Goal: Information Seeking & Learning: Check status

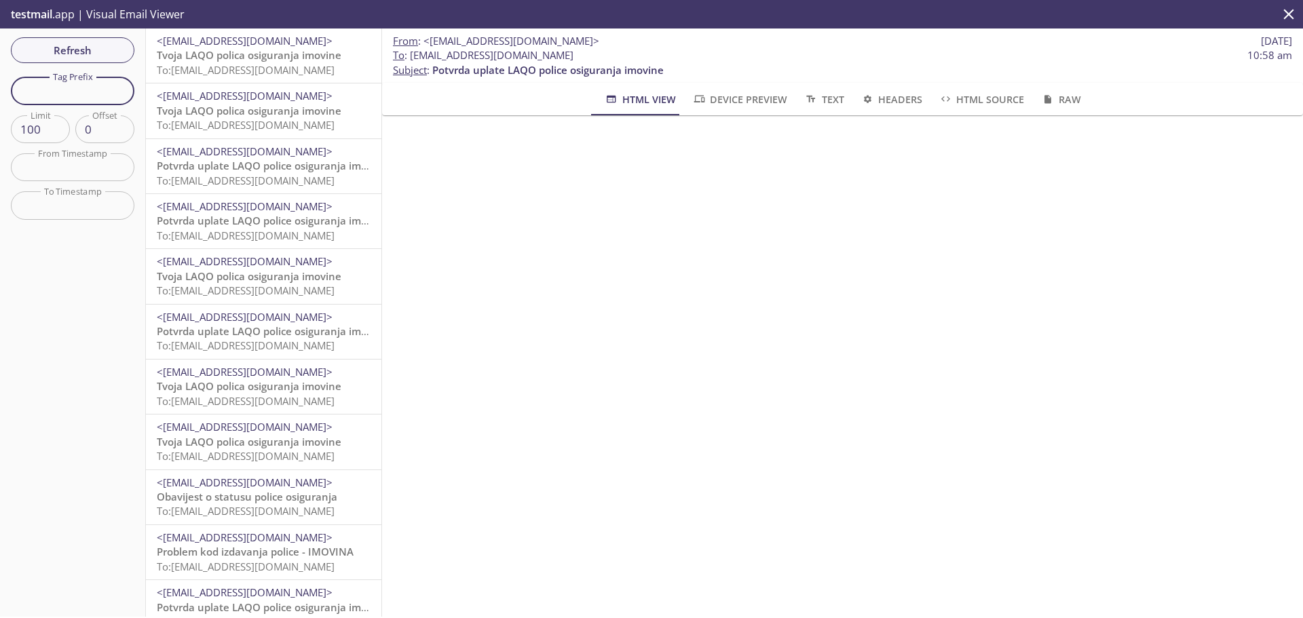
click at [105, 92] on input "text" at bounding box center [73, 91] width 124 height 28
click at [99, 56] on span "Refresh" at bounding box center [73, 50] width 102 height 18
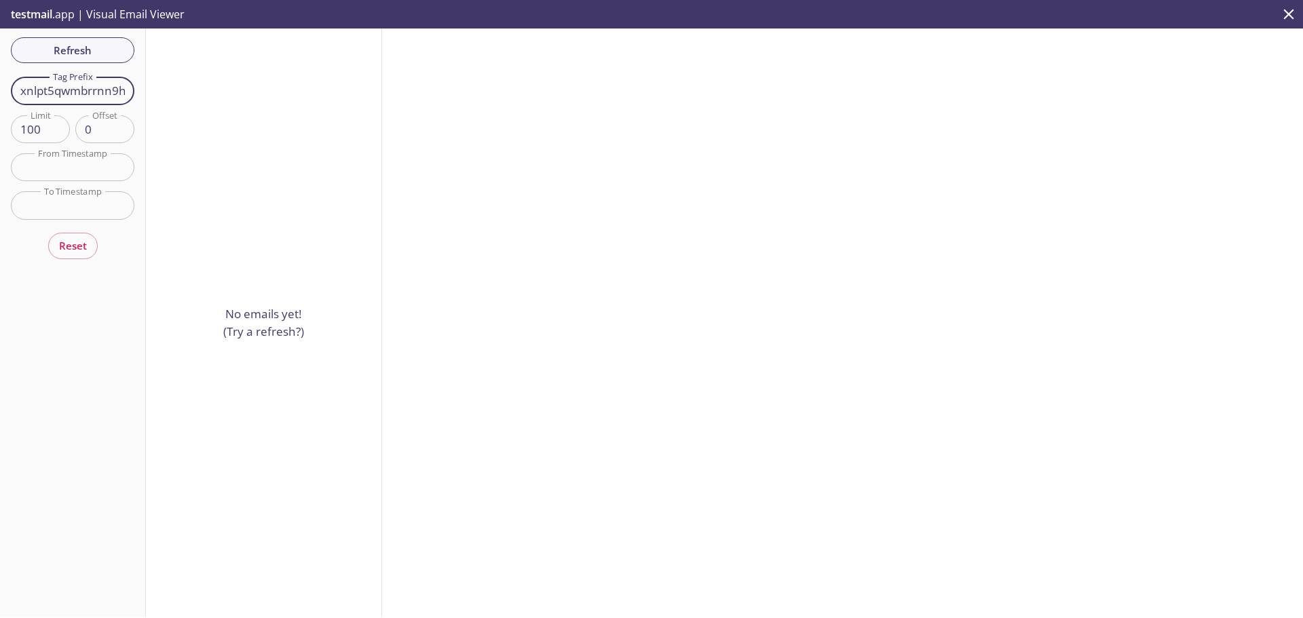
click at [91, 94] on input "xnlpt5qwmbrrnn9hvf9nc0jv" at bounding box center [73, 91] width 124 height 28
click at [90, 47] on span "Refresh" at bounding box center [73, 50] width 102 height 18
click at [96, 90] on input "xnlpt5qwmbrrnn9hvf9nc0jv" at bounding box center [73, 91] width 124 height 28
paste input "26909375793"
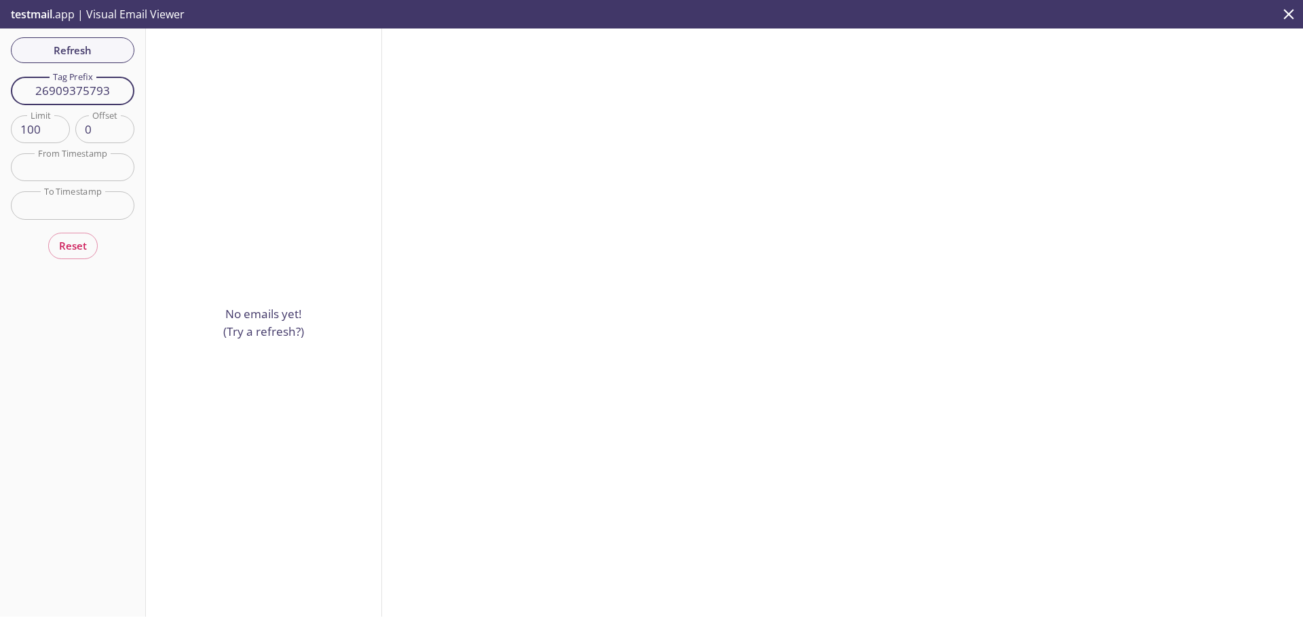
type input "26909375793"
click at [84, 97] on input "26909375793" at bounding box center [73, 91] width 124 height 28
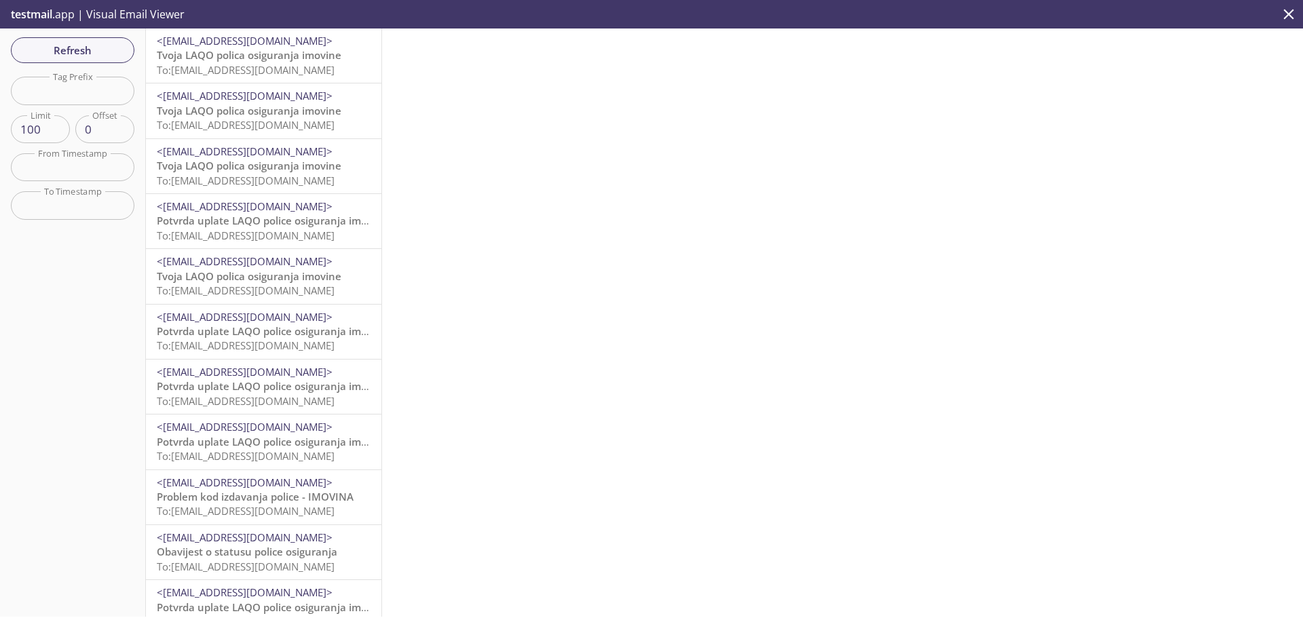
click at [81, 95] on input "text" at bounding box center [73, 91] width 124 height 28
paste input "[EMAIL_ADDRESS][DOMAIN_NAME]"
click at [83, 60] on button "Refresh" at bounding box center [73, 50] width 124 height 26
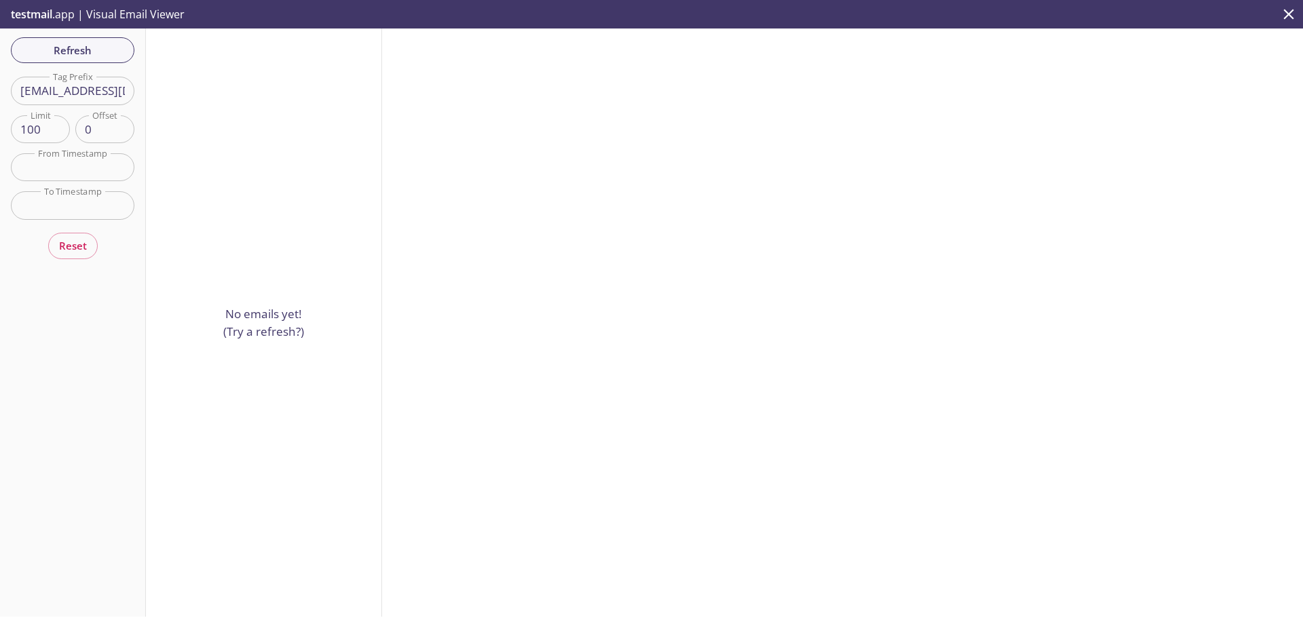
click at [97, 90] on input "[EMAIL_ADDRESS][DOMAIN_NAME]" at bounding box center [73, 91] width 124 height 28
drag, startPoint x: 95, startPoint y: 90, endPoint x: 415, endPoint y: 77, distance: 319.9
click at [415, 77] on div "Refresh Filters Tag Prefix [EMAIL_ADDRESS][DOMAIN_NAME] Tag Prefix Limit 100 Li…" at bounding box center [651, 323] width 1303 height 588
click at [88, 81] on input "[EMAIL_ADDRESS][DOMAIN_NAME]" at bounding box center [73, 91] width 124 height 28
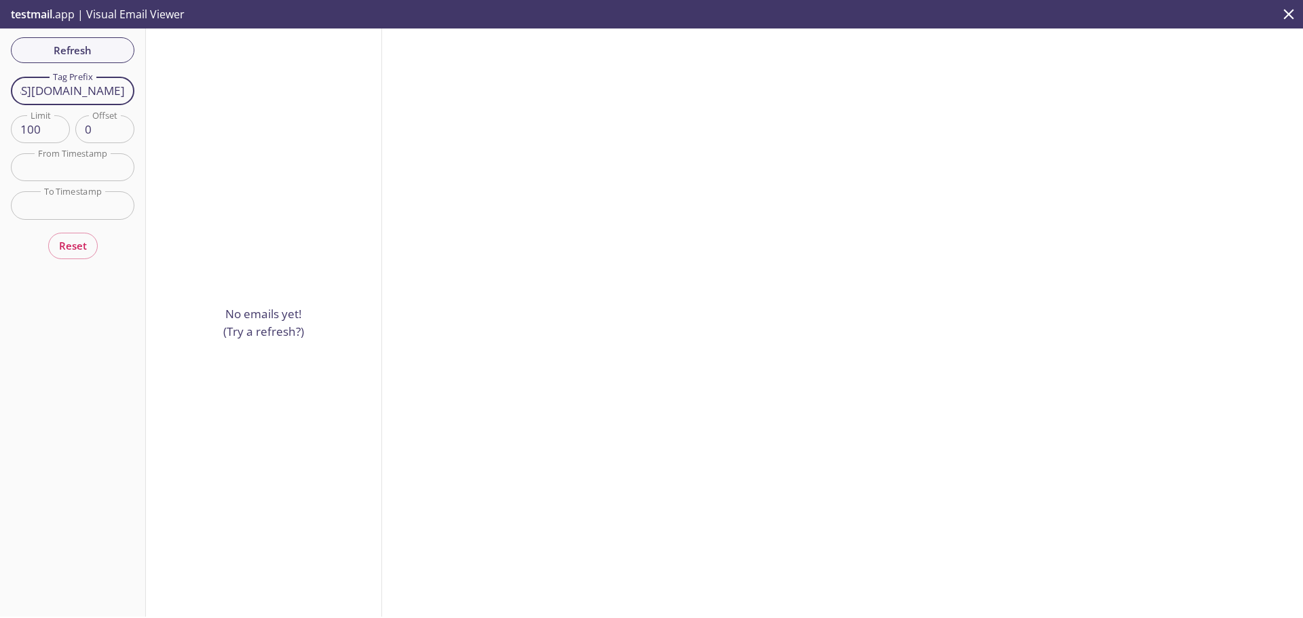
drag, startPoint x: 60, startPoint y: 90, endPoint x: 261, endPoint y: 76, distance: 202.0
click at [262, 76] on div "Refresh Filters Tag Prefix [EMAIL_ADDRESS][DOMAIN_NAME] Tag Prefix Limit 100 Li…" at bounding box center [651, 323] width 1303 height 588
drag, startPoint x: 29, startPoint y: 101, endPoint x: -43, endPoint y: 112, distance: 72.1
click at [0, 112] on html ".cls-1 { fill: #6d5ca8; } .cls-2 { fill: #3fc191; } .cls-3 { fill: #3b4752; } .…" at bounding box center [651, 309] width 1303 height 618
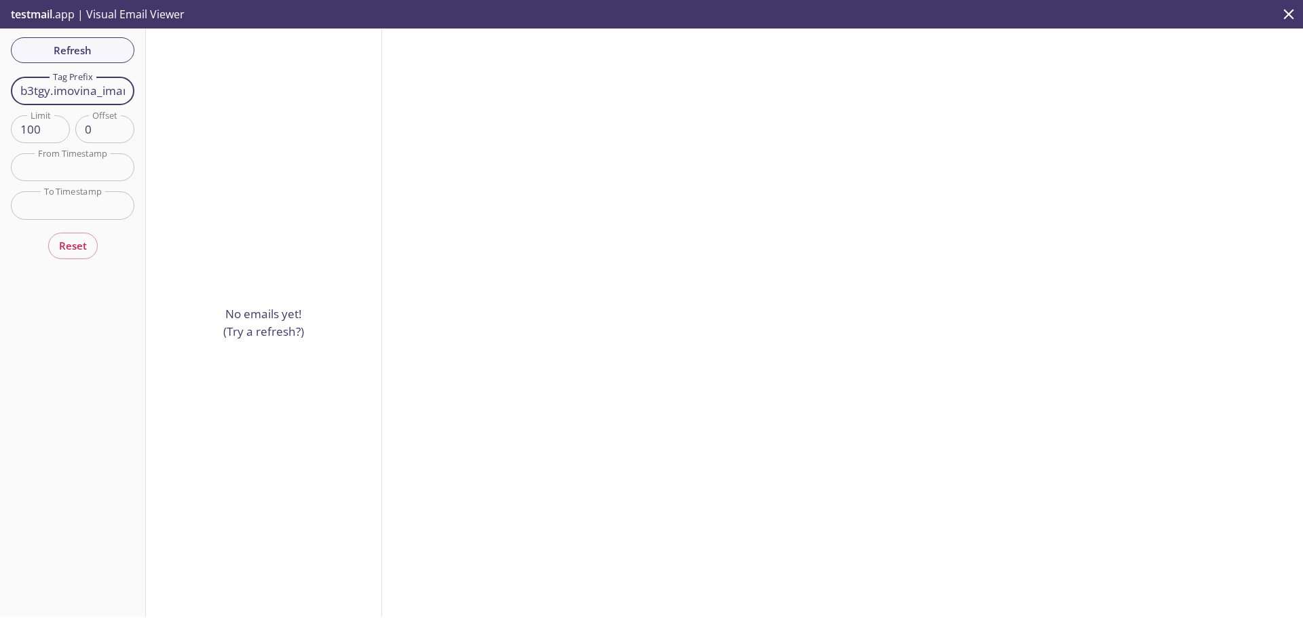
drag, startPoint x: 54, startPoint y: 91, endPoint x: -30, endPoint y: 86, distance: 83.6
click at [0, 86] on html ".cls-1 { fill: #6d5ca8; } .cls-2 { fill: #3fc191; } .cls-3 { fill: #3b4752; } .…" at bounding box center [651, 309] width 1303 height 618
type input "imovina_imam_racun"
click at [108, 52] on span "Refresh" at bounding box center [73, 50] width 102 height 18
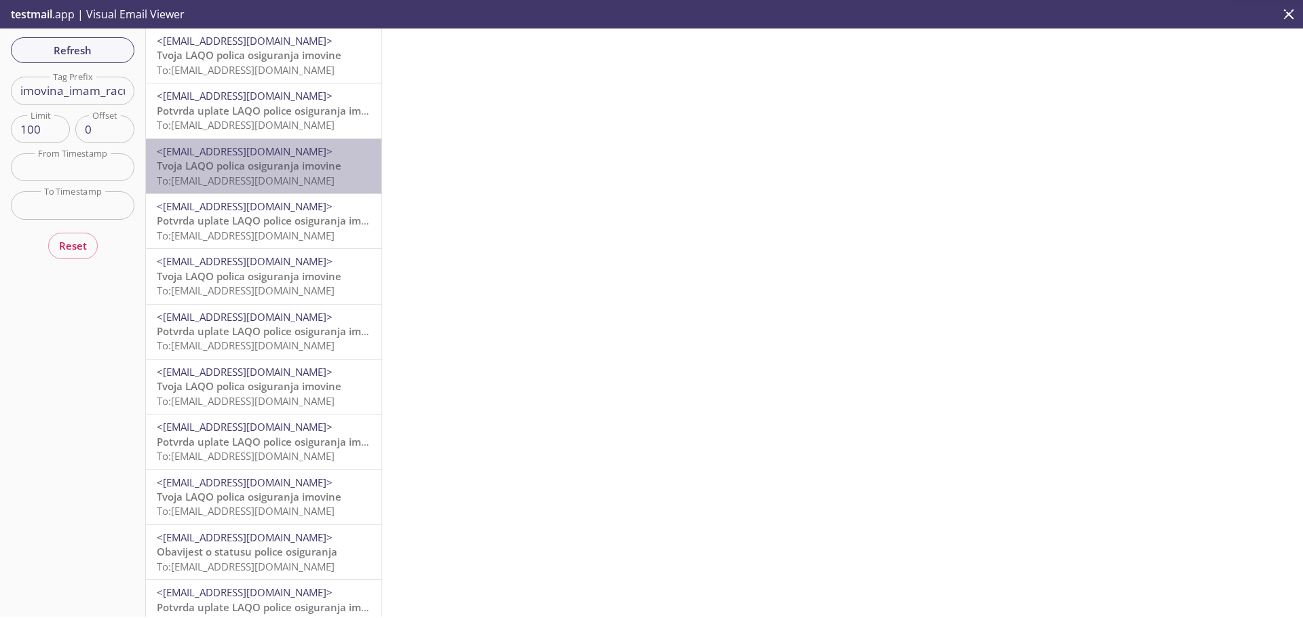
click at [275, 187] on p "Tvoja LAQO polica osiguranja imovine To: [EMAIL_ADDRESS][DOMAIN_NAME]" at bounding box center [264, 173] width 214 height 29
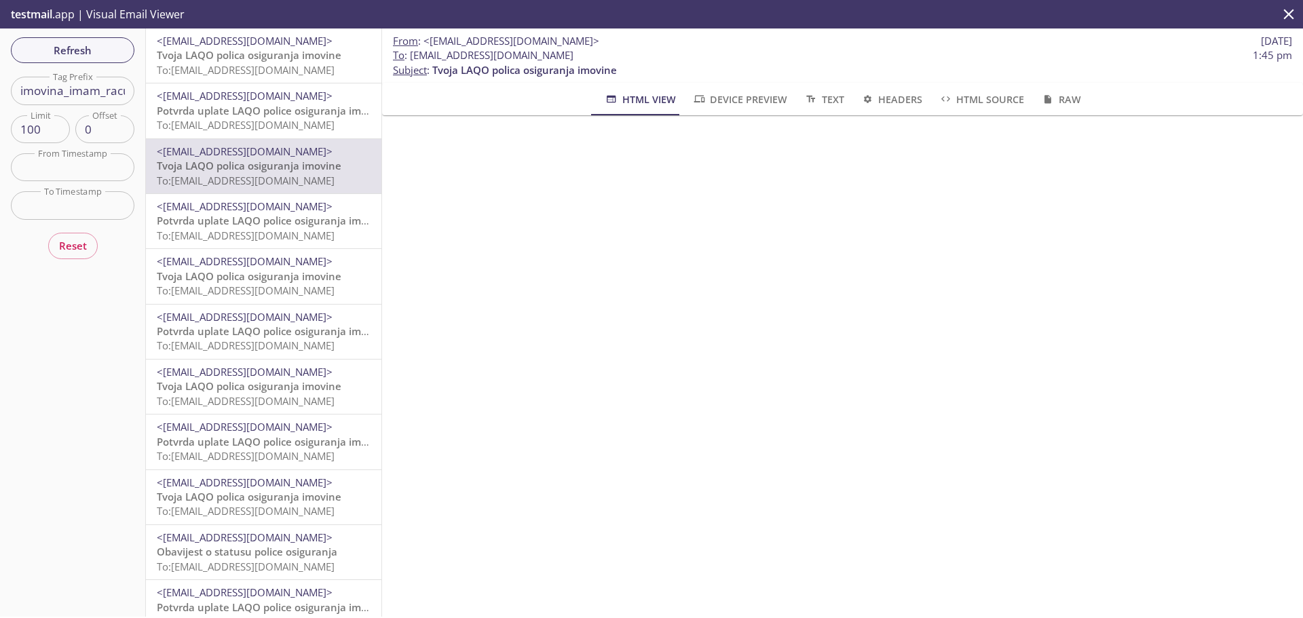
click at [251, 374] on span "<[EMAIL_ADDRESS][DOMAIN_NAME]>" at bounding box center [245, 372] width 176 height 14
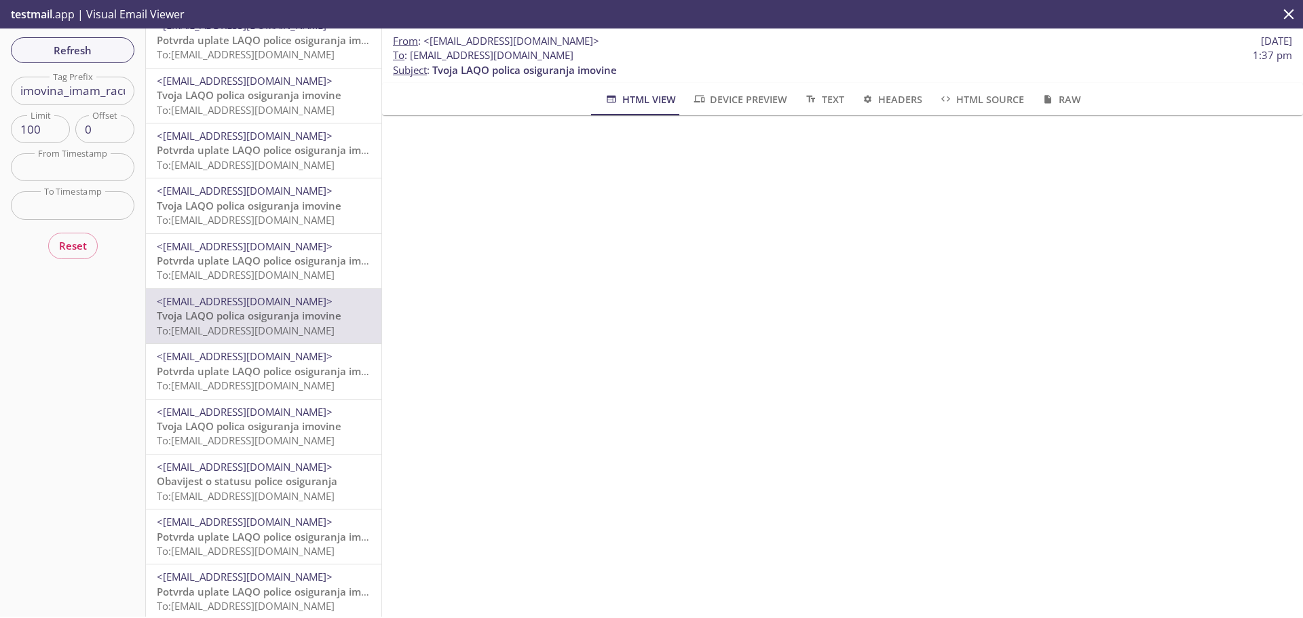
scroll to position [204, 0]
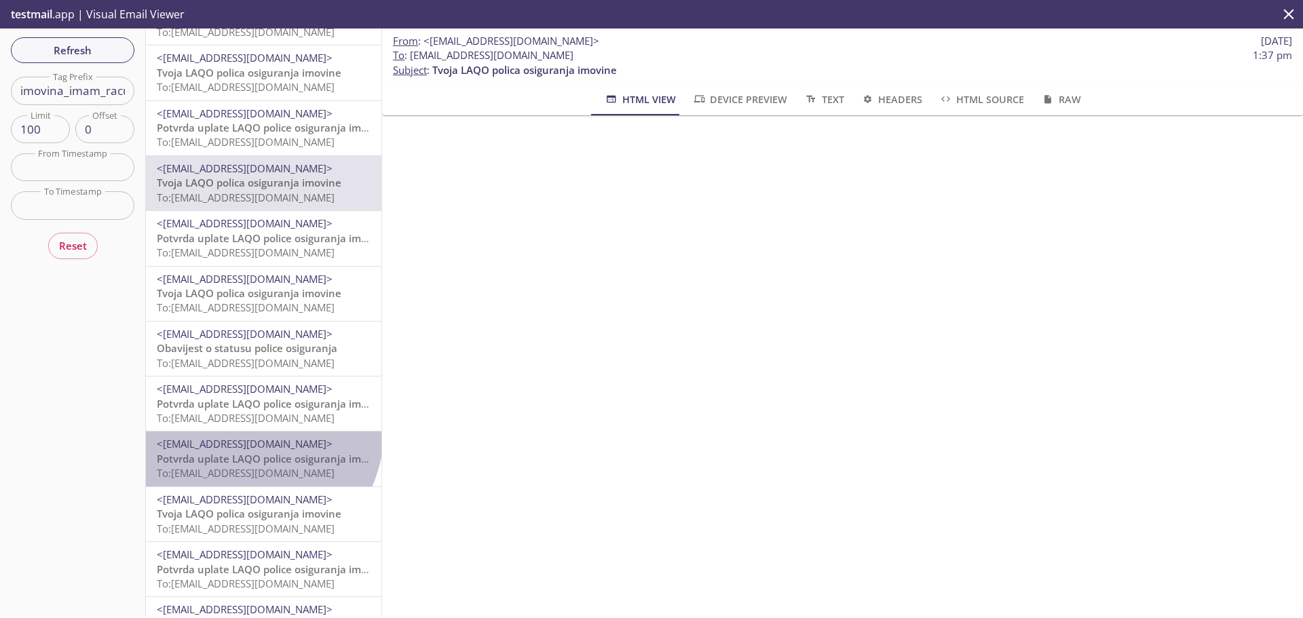
click at [255, 434] on div "<[EMAIL_ADDRESS][DOMAIN_NAME]> Potvrda uplate LAQO police osiguranja imovine To…" at bounding box center [263, 459] width 235 height 54
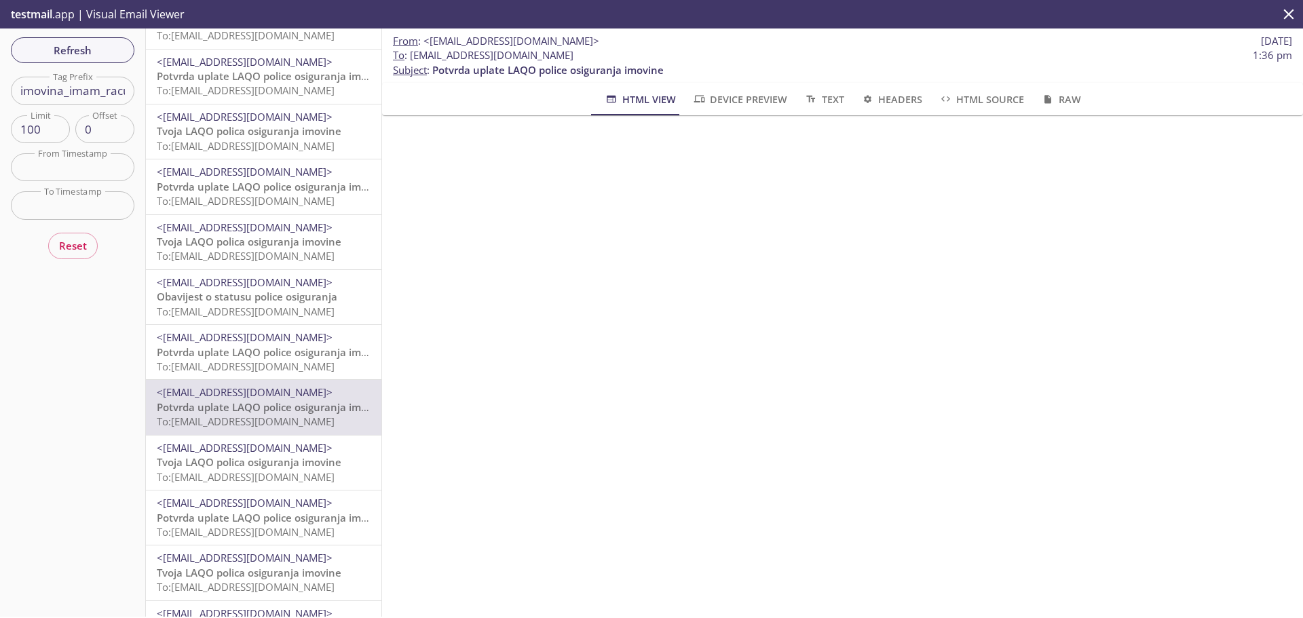
scroll to position [407, 0]
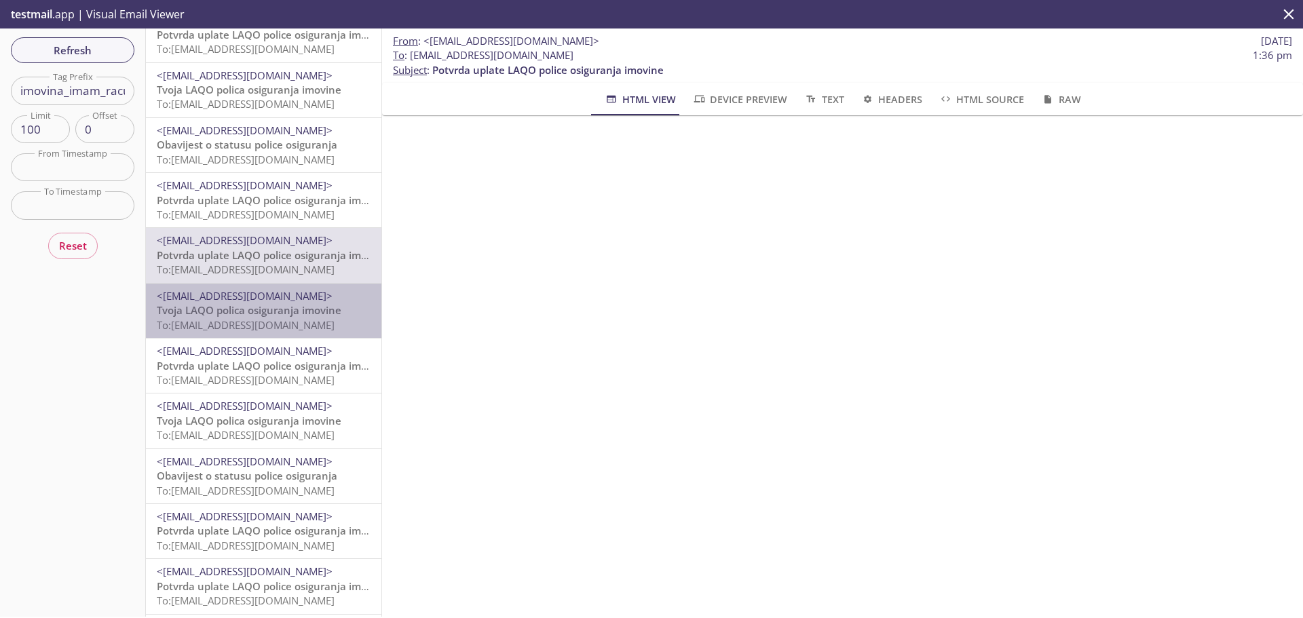
click at [269, 314] on span "Tvoja LAQO polica osiguranja imovine" at bounding box center [249, 310] width 185 height 14
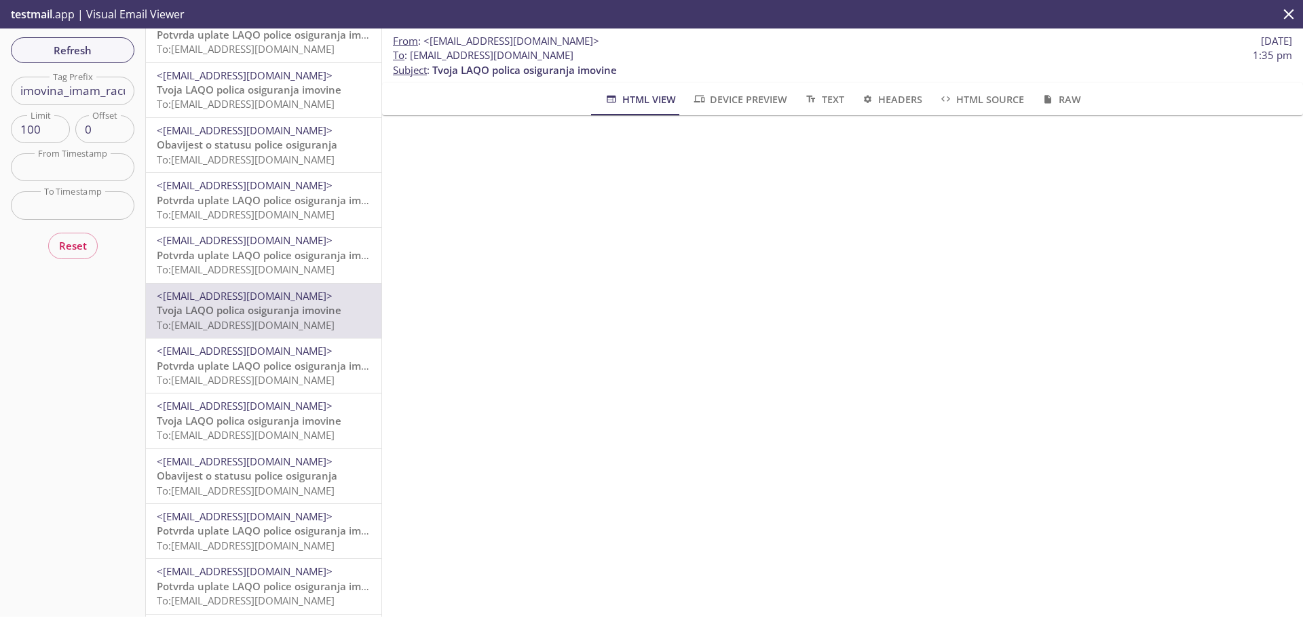
scroll to position [407, 0]
click at [268, 370] on span "Potvrda uplate LAQO police osiguranja imovine" at bounding box center [272, 366] width 231 height 14
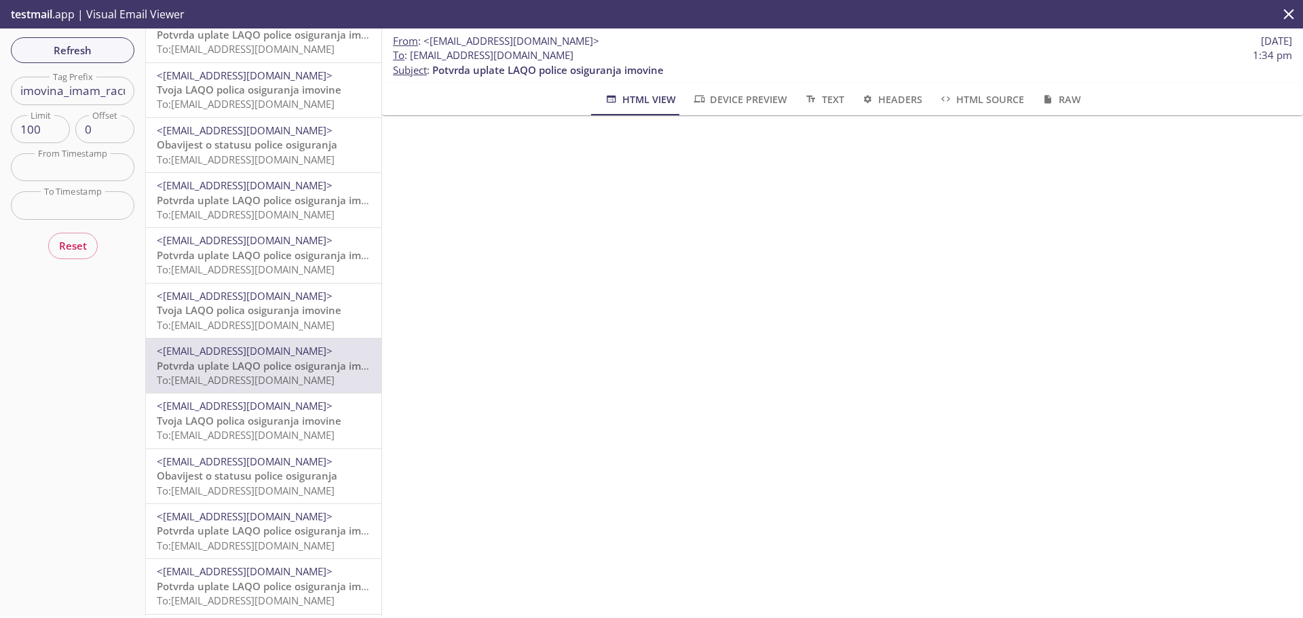
click at [288, 416] on span "Tvoja LAQO polica osiguranja imovine" at bounding box center [249, 421] width 185 height 14
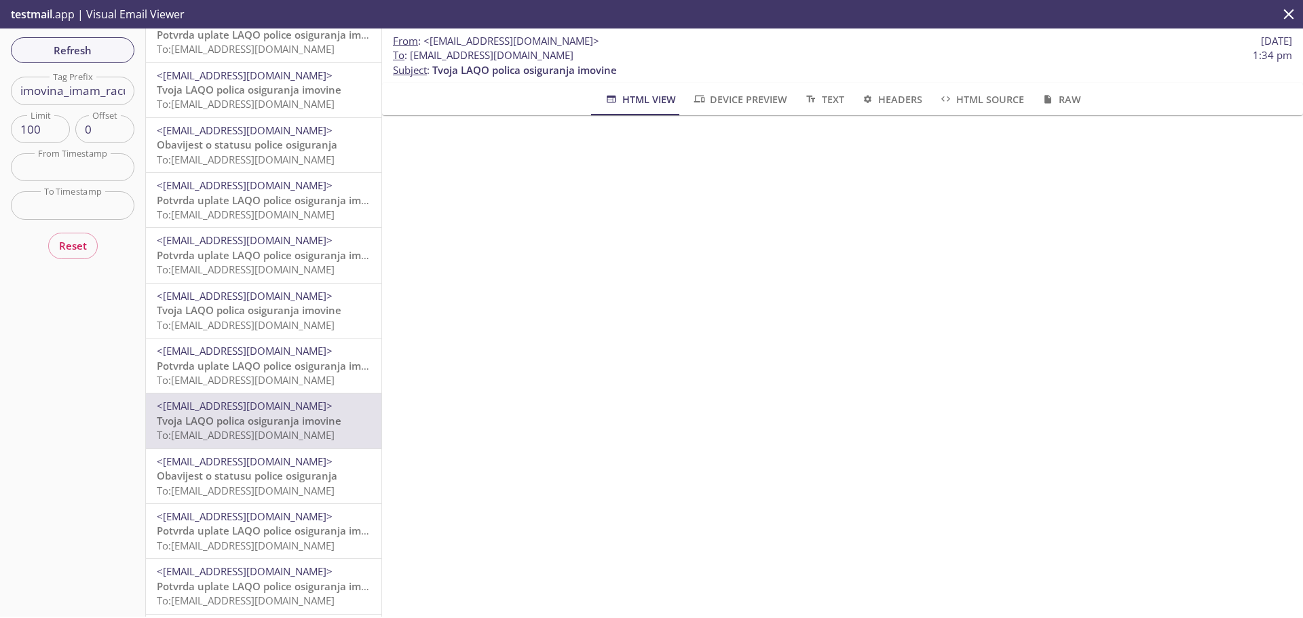
click at [290, 375] on span "To: [EMAIL_ADDRESS][DOMAIN_NAME]" at bounding box center [246, 380] width 178 height 14
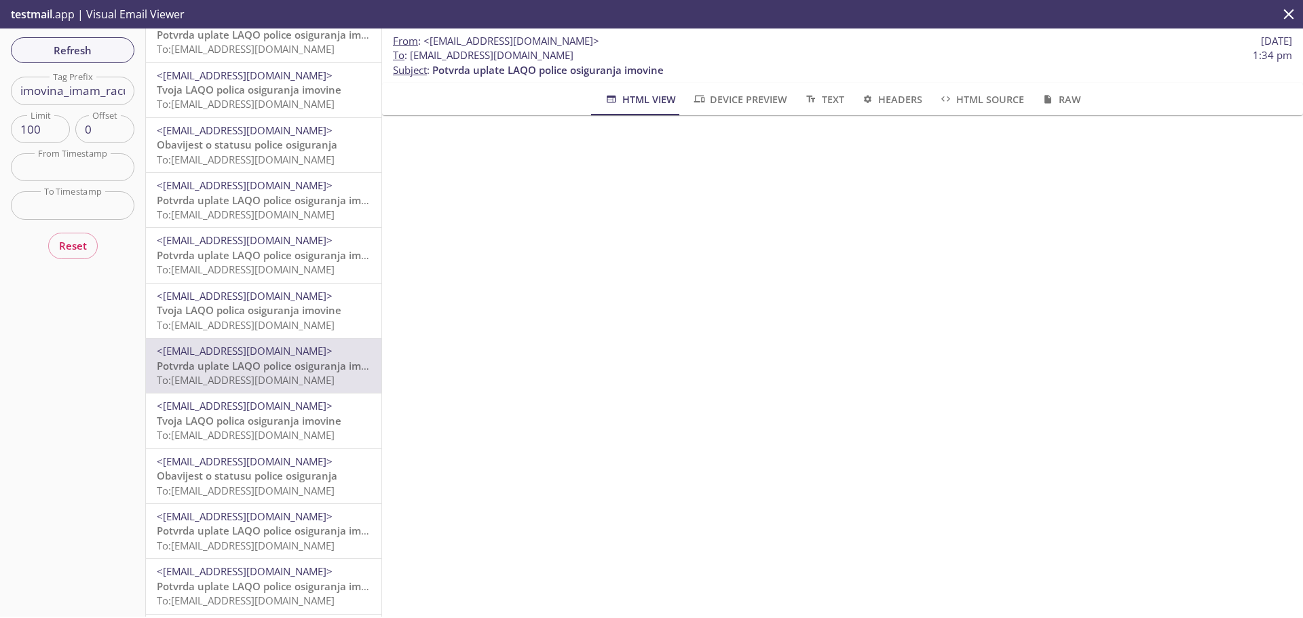
click at [236, 138] on span "Obavijest o statusu police osiguranja" at bounding box center [247, 145] width 181 height 14
